Goal: Task Accomplishment & Management: Manage account settings

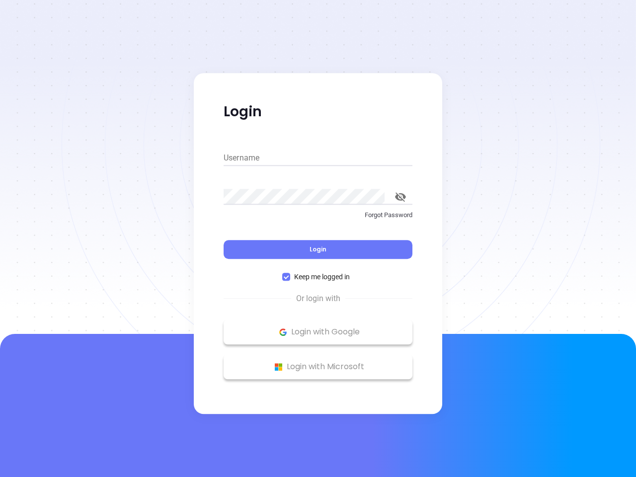
click at [318, 239] on div "Login" at bounding box center [318, 243] width 189 height 31
click at [318, 158] on input "Username" at bounding box center [318, 158] width 189 height 16
click at [401, 197] on icon "toggle password visibility" at bounding box center [400, 196] width 11 height 9
click at [318, 250] on span "Login" at bounding box center [318, 249] width 17 height 8
click at [318, 277] on span "Keep me logged in" at bounding box center [322, 276] width 64 height 11
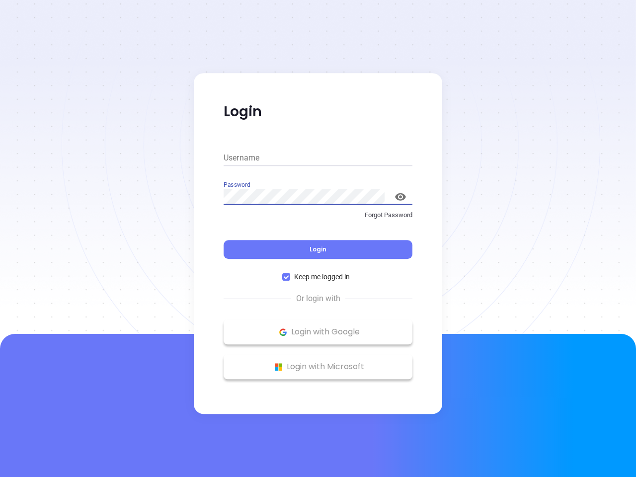
click at [290, 277] on input "Keep me logged in" at bounding box center [286, 277] width 8 height 8
checkbox input "false"
click at [318, 332] on p "Login with Google" at bounding box center [318, 332] width 179 height 15
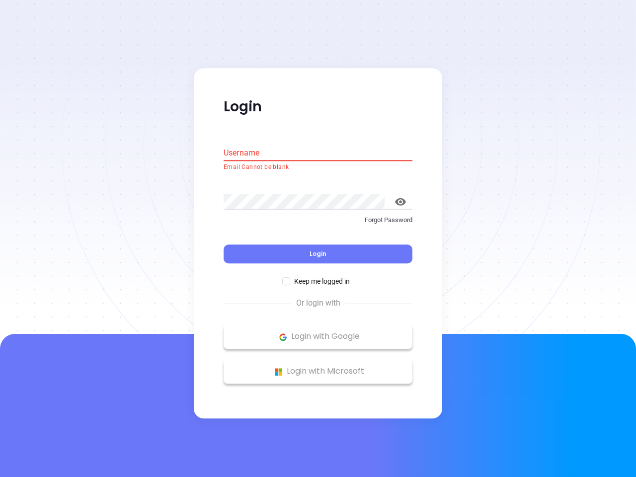
click at [318, 367] on p "Login with Microsoft" at bounding box center [318, 371] width 179 height 15
